Goal: Task Accomplishment & Management: Use online tool/utility

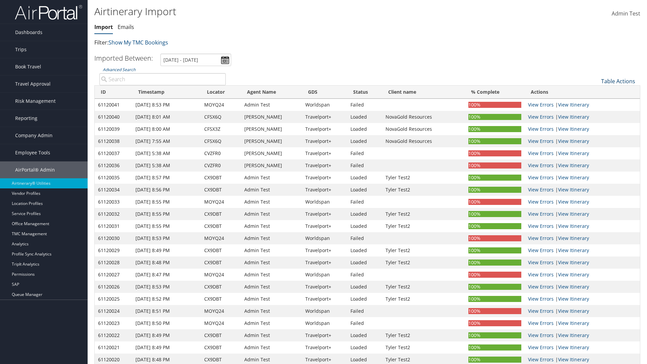
click at [618, 81] on link "Table Actions" at bounding box center [618, 80] width 34 height 7
click at [595, 92] on link "Refresh" at bounding box center [595, 91] width 89 height 11
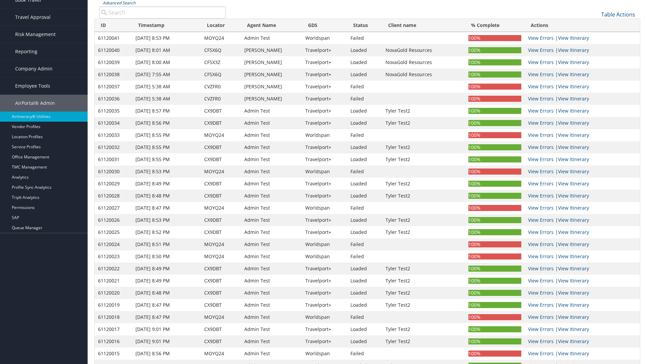
click at [119, 3] on link "Advanced Search" at bounding box center [119, 3] width 33 height 6
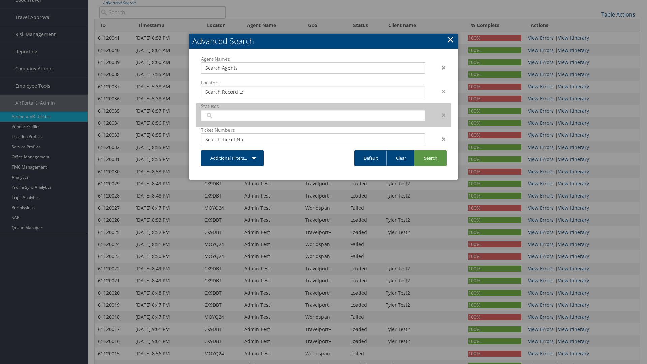
click at [224, 115] on input "search" at bounding box center [224, 115] width 38 height 7
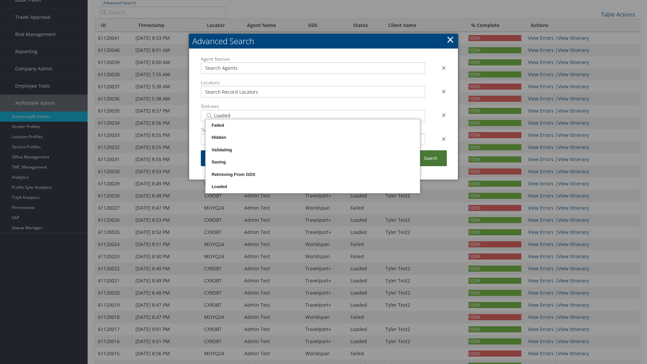
type input "Loaded"
click at [430, 158] on link "Search" at bounding box center [430, 158] width 33 height 16
type input "Loaded"
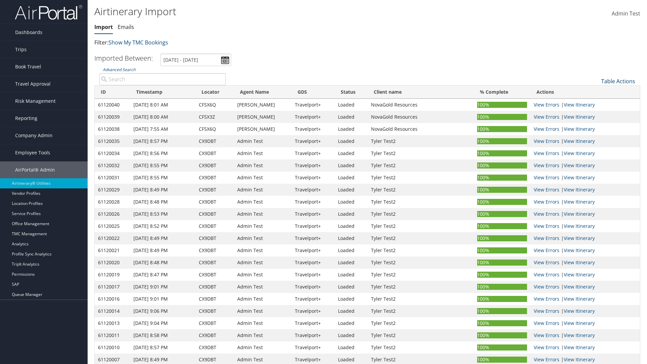
click at [618, 81] on link "Table Actions" at bounding box center [618, 80] width 34 height 7
click at [595, 103] on link "Import Itinerary" at bounding box center [595, 102] width 89 height 11
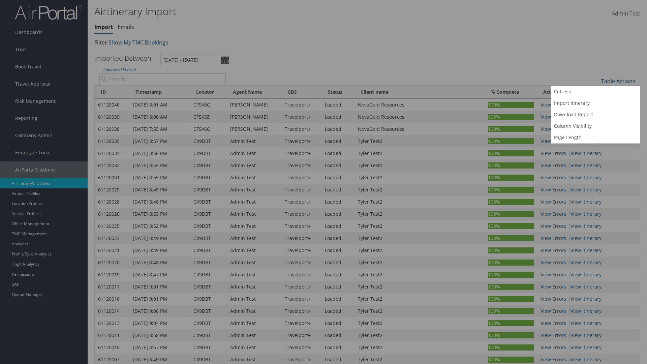
click at [0, 0] on input "Record Locator:" at bounding box center [0, 0] width 0 height 0
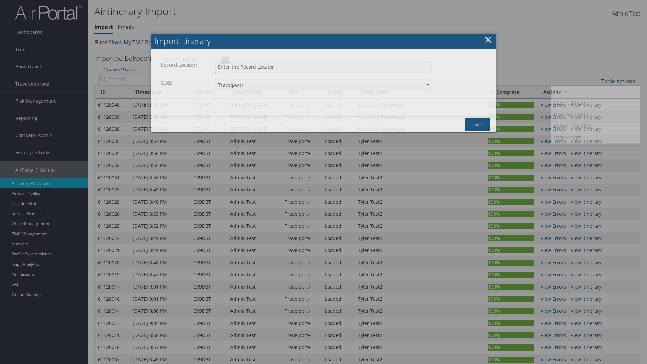
type input "CFSX6Q"
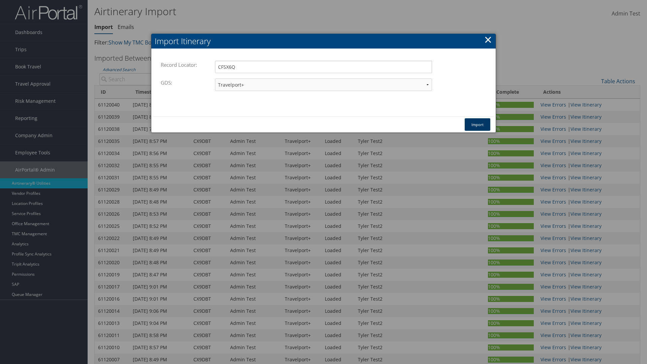
click at [477, 124] on button "Import" at bounding box center [477, 124] width 26 height 12
